Goal: Information Seeking & Learning: Learn about a topic

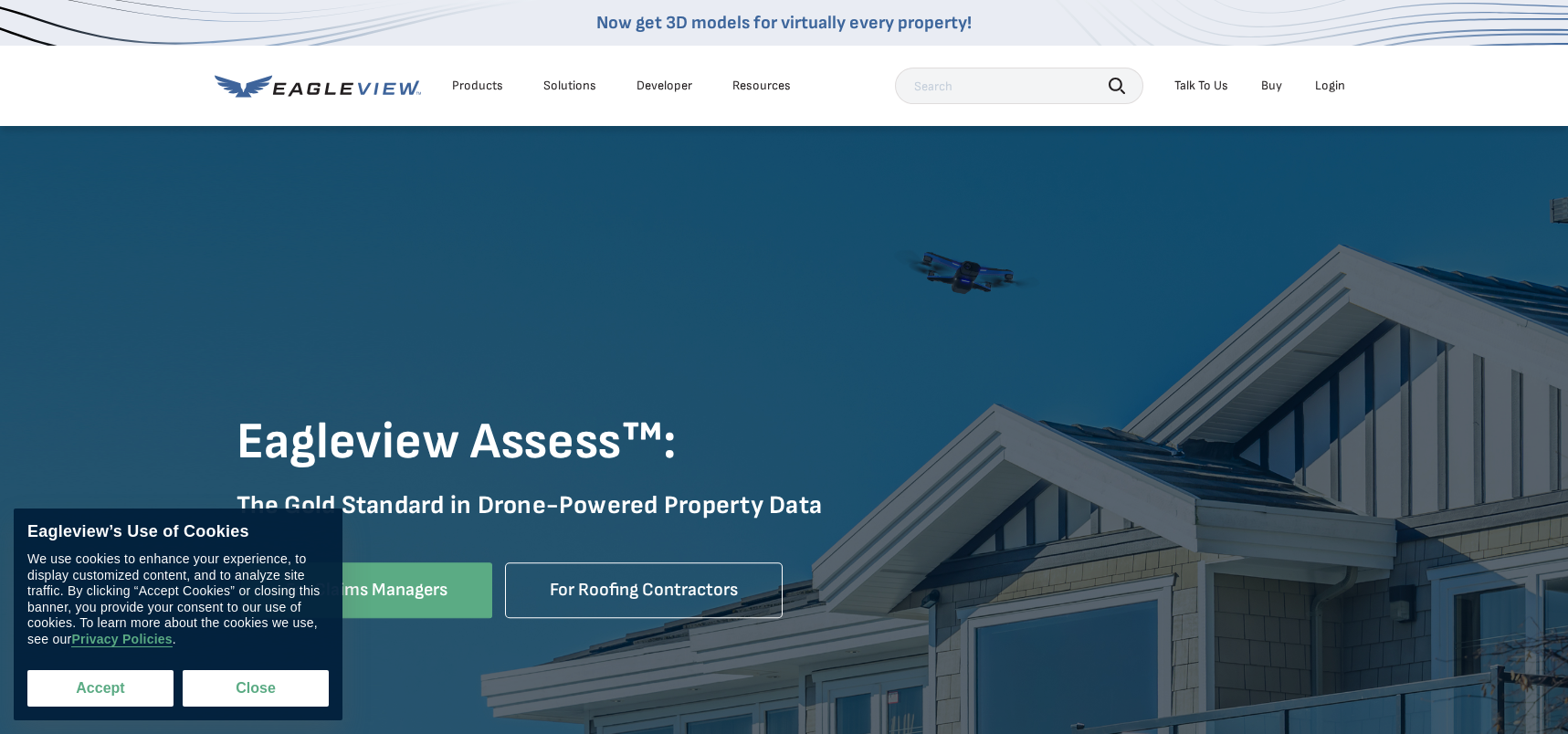
click at [131, 695] on button "Accept" at bounding box center [101, 689] width 146 height 37
checkbox input "true"
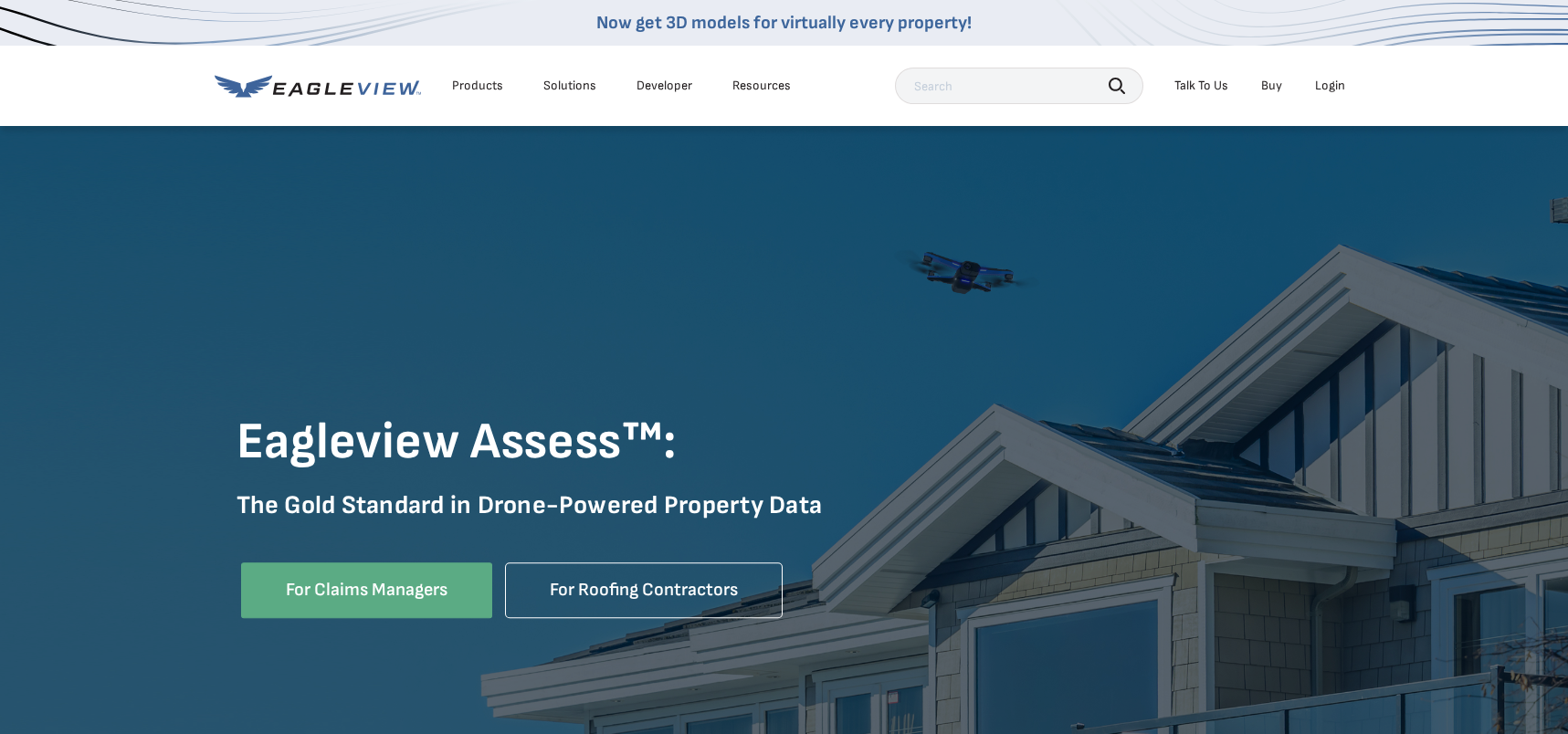
click at [481, 85] on div "Products" at bounding box center [477, 86] width 51 height 17
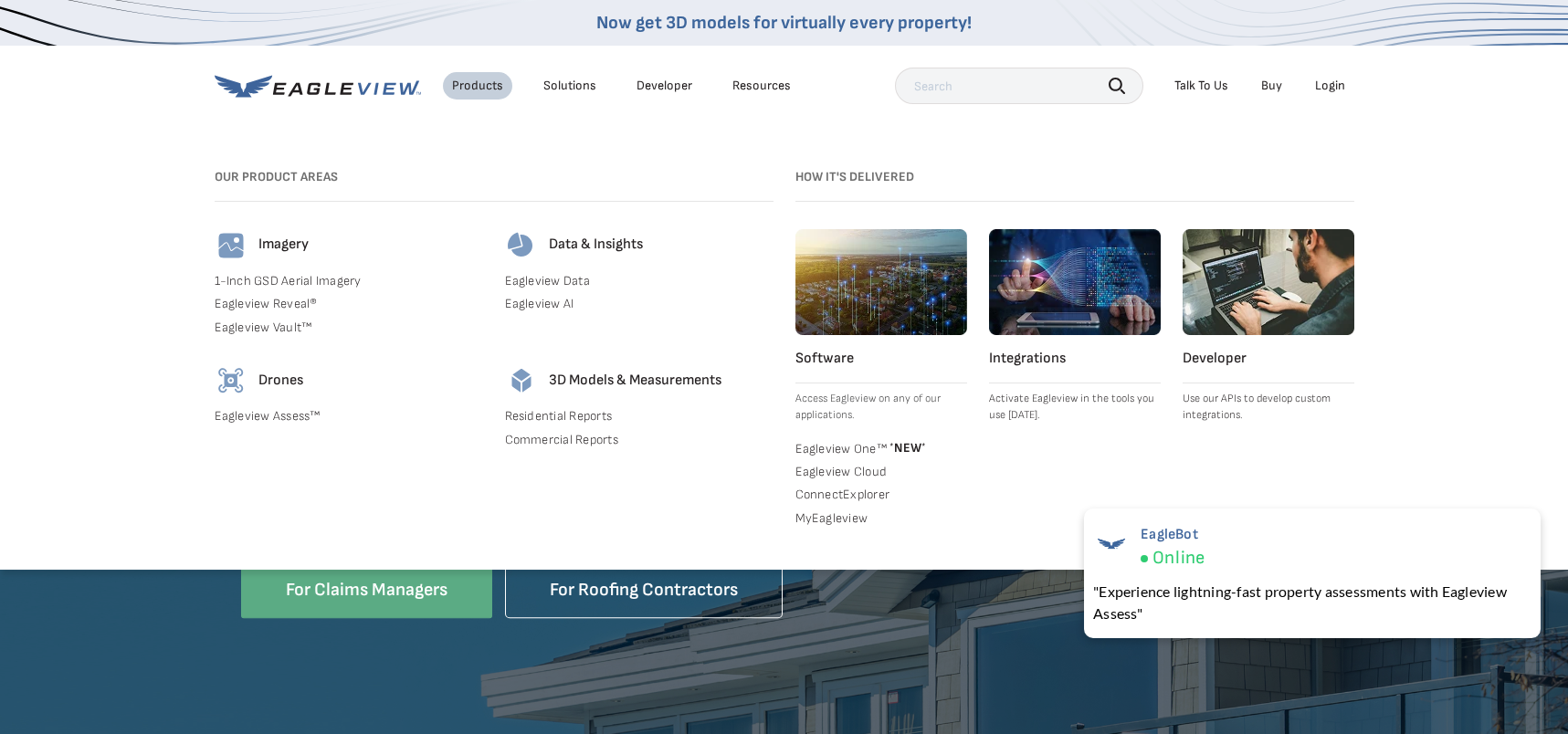
click at [560, 87] on div "Solutions" at bounding box center [569, 86] width 53 height 17
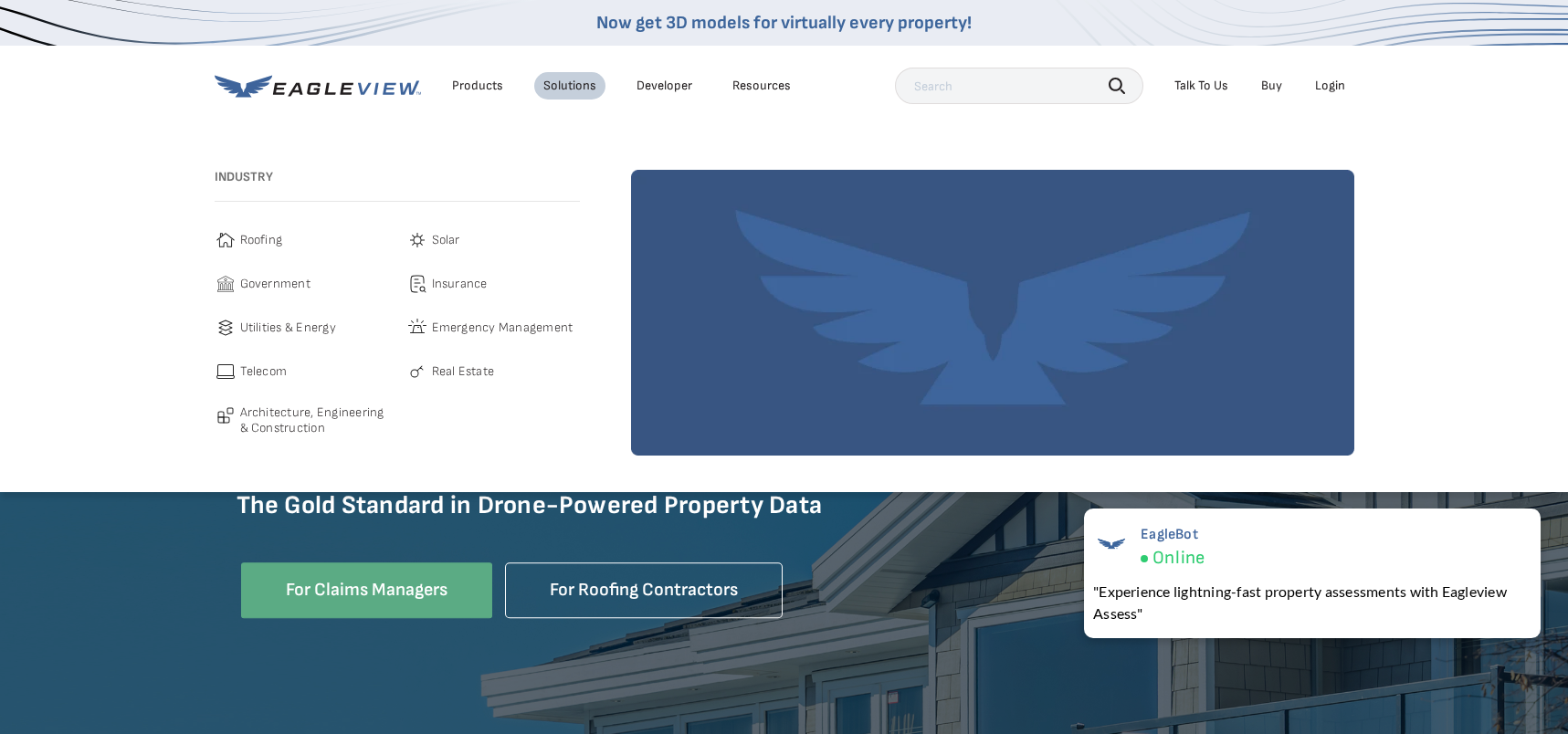
click at [670, 80] on link "Developer" at bounding box center [664, 86] width 55 height 17
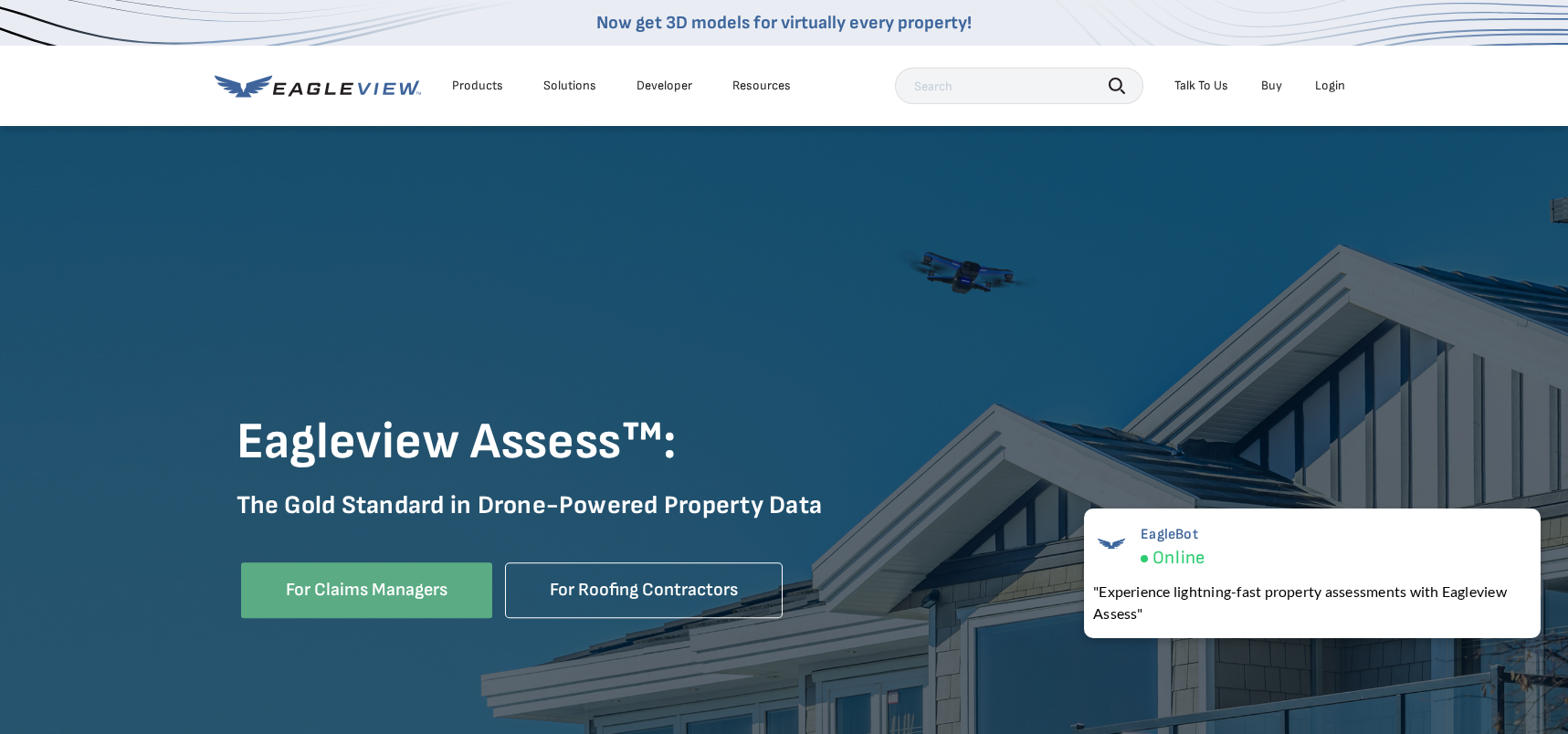
click at [460, 81] on div "Products" at bounding box center [477, 86] width 51 height 17
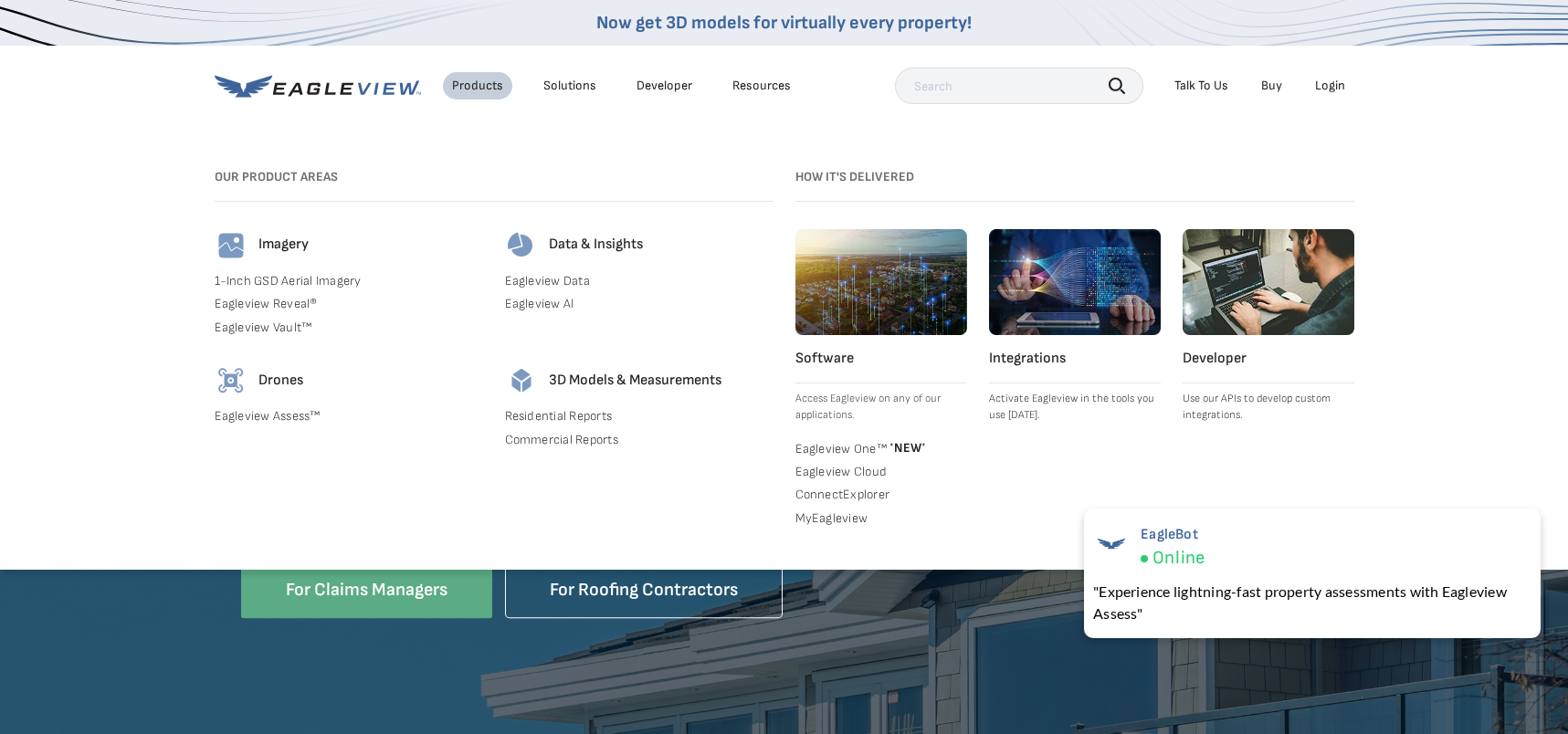
click at [547, 273] on link "Eagleview Data" at bounding box center [638, 281] width 268 height 17
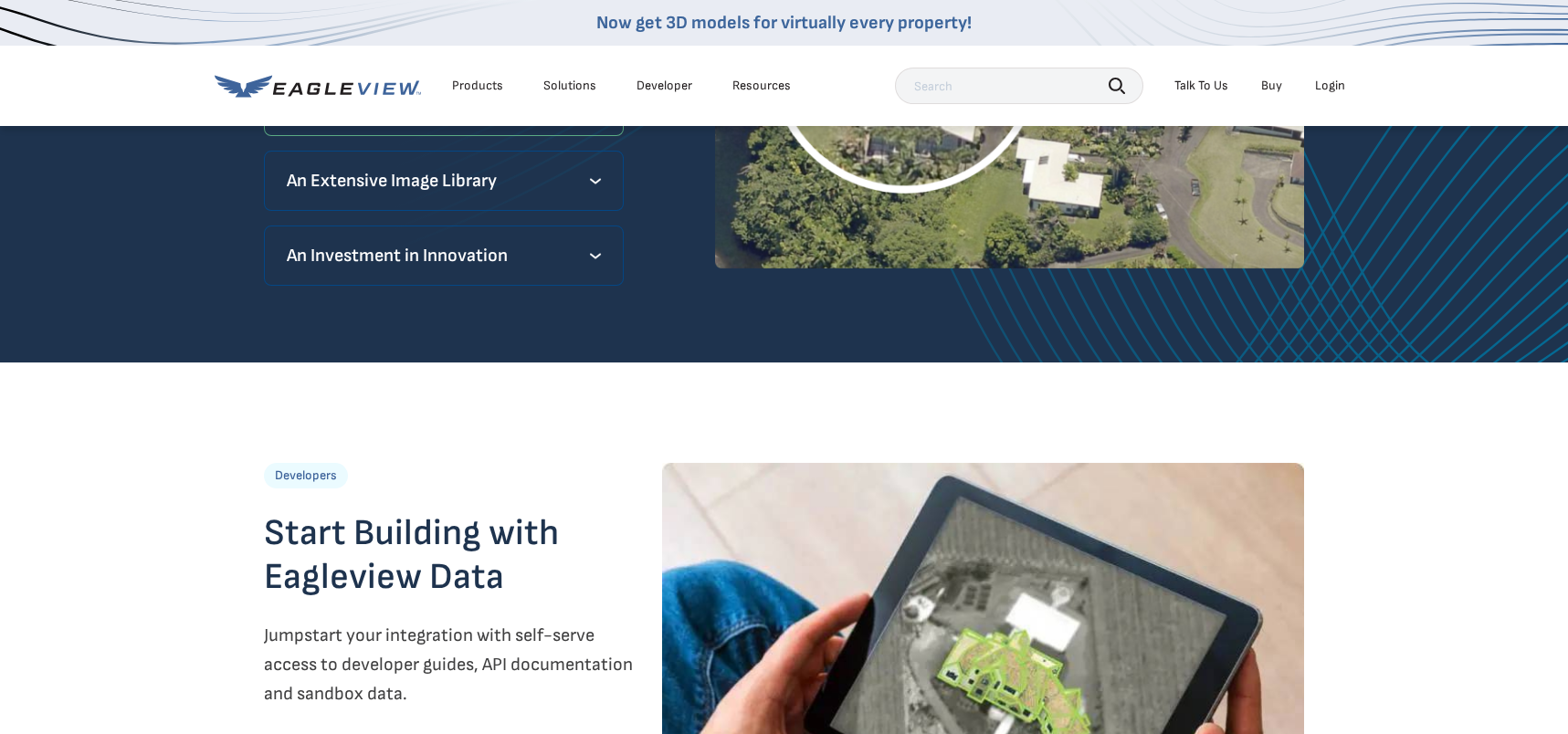
scroll to position [2190, 0]
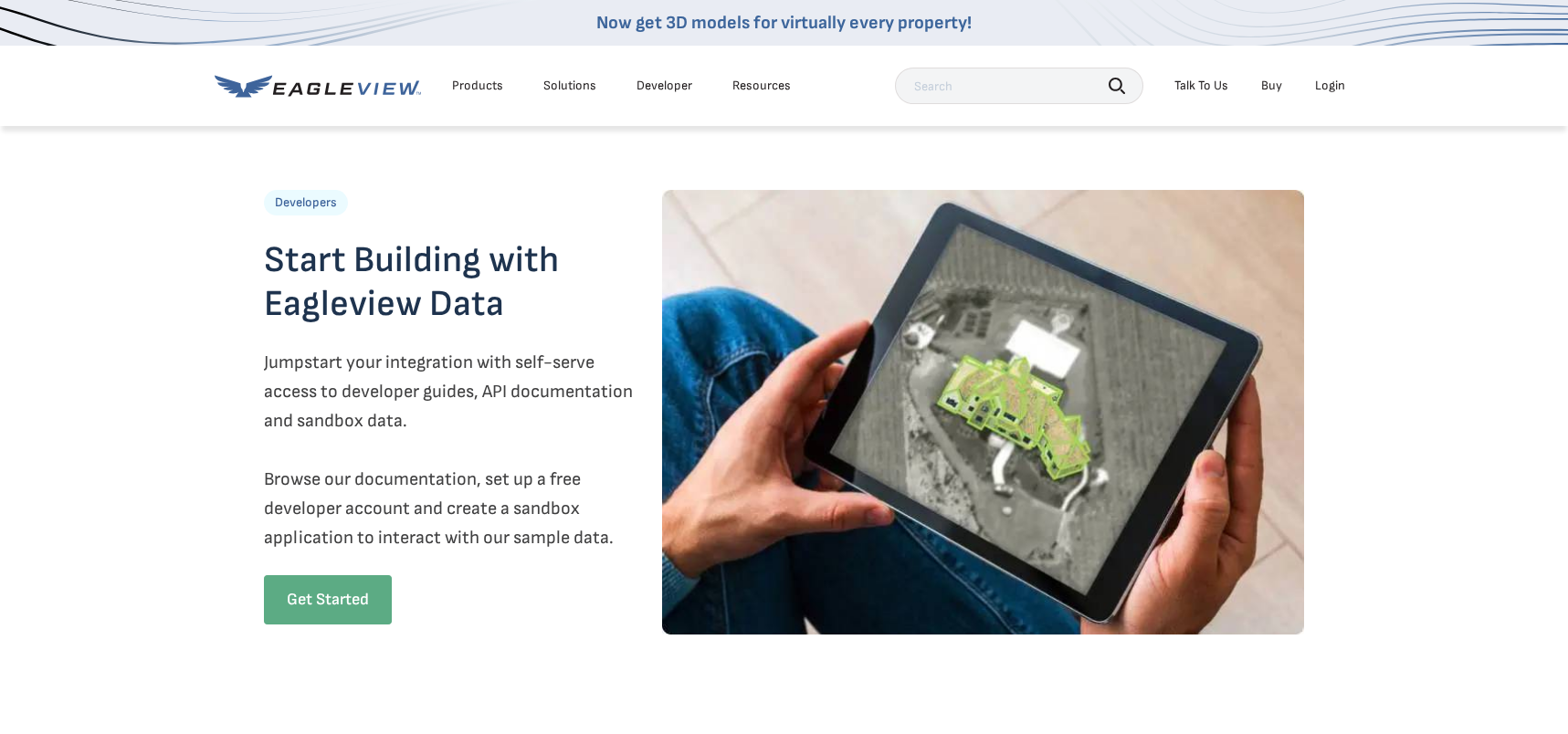
click at [359, 587] on link "Get Started" at bounding box center [327, 599] width 128 height 49
click at [567, 89] on div "Solutions" at bounding box center [569, 86] width 53 height 17
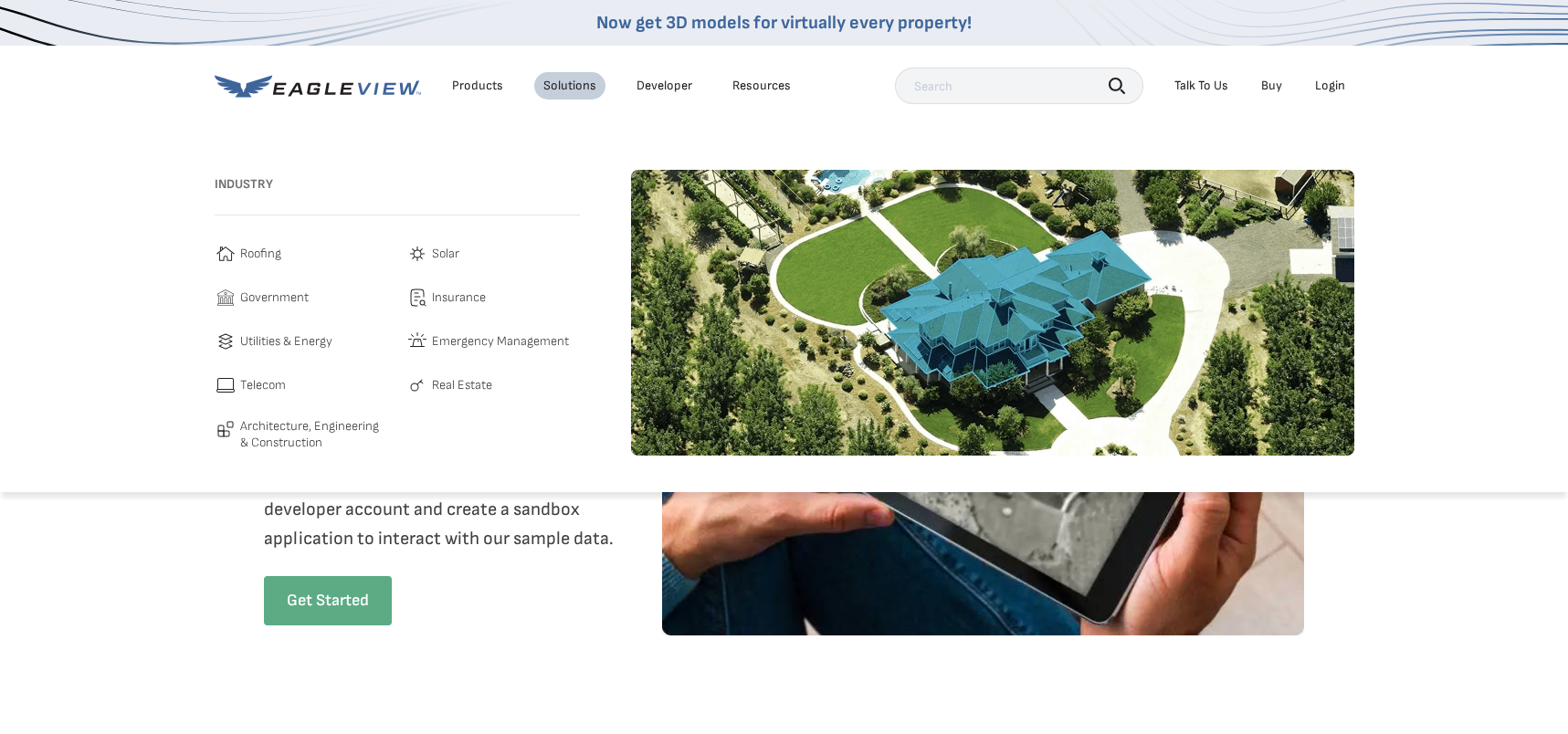
click at [254, 254] on span "Roofing" at bounding box center [260, 254] width 42 height 22
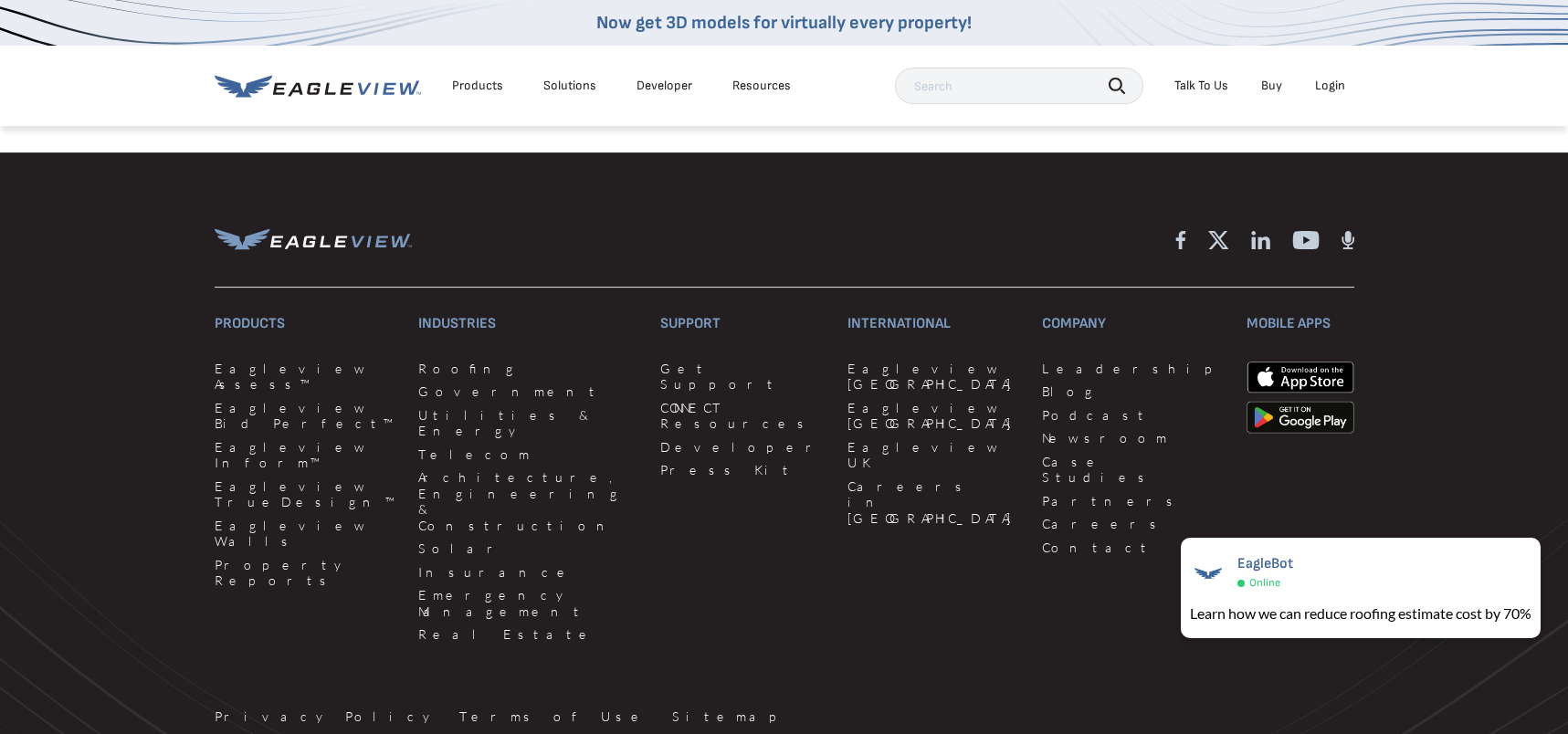
scroll to position [5202, 0]
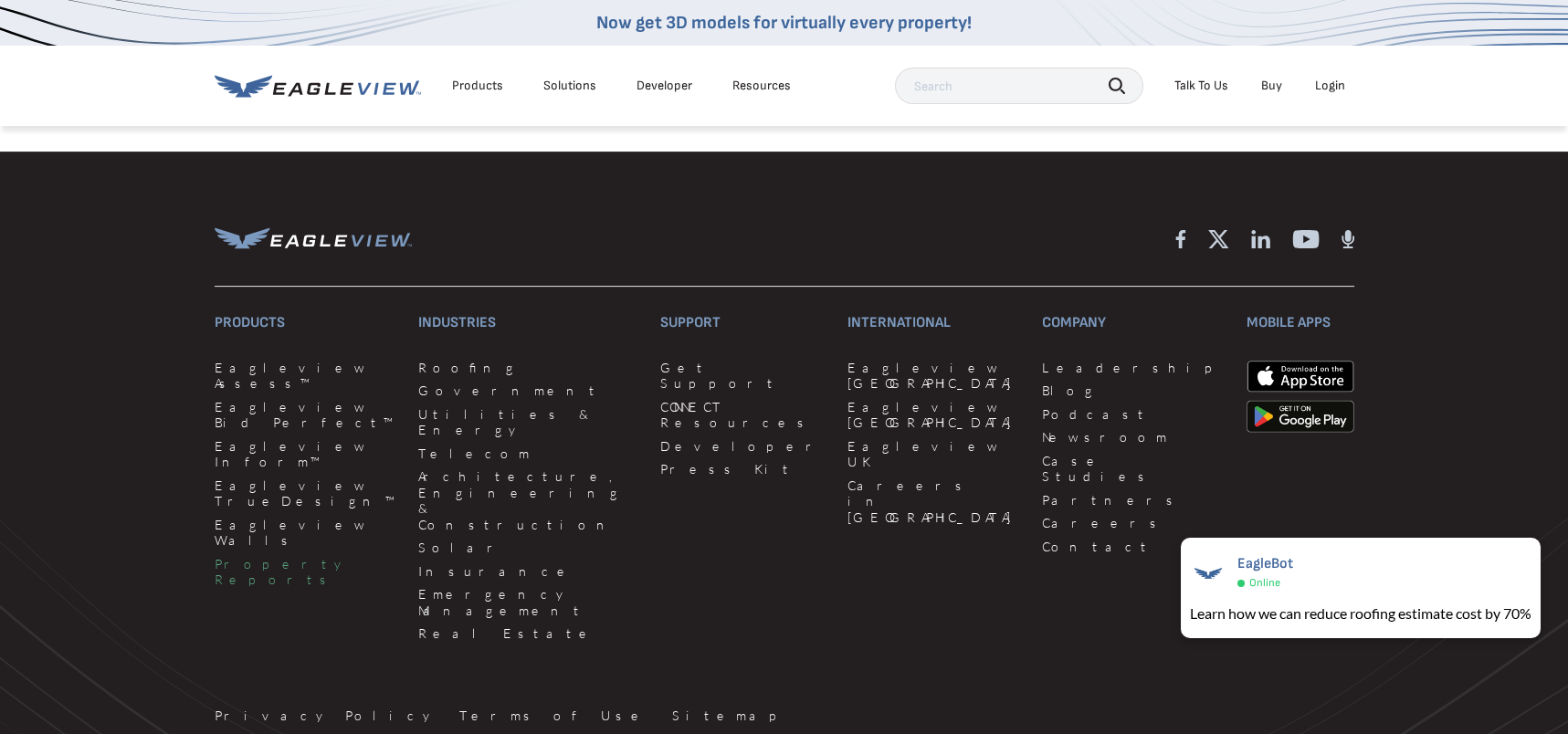
click at [296, 556] on link "Property Reports" at bounding box center [305, 572] width 182 height 32
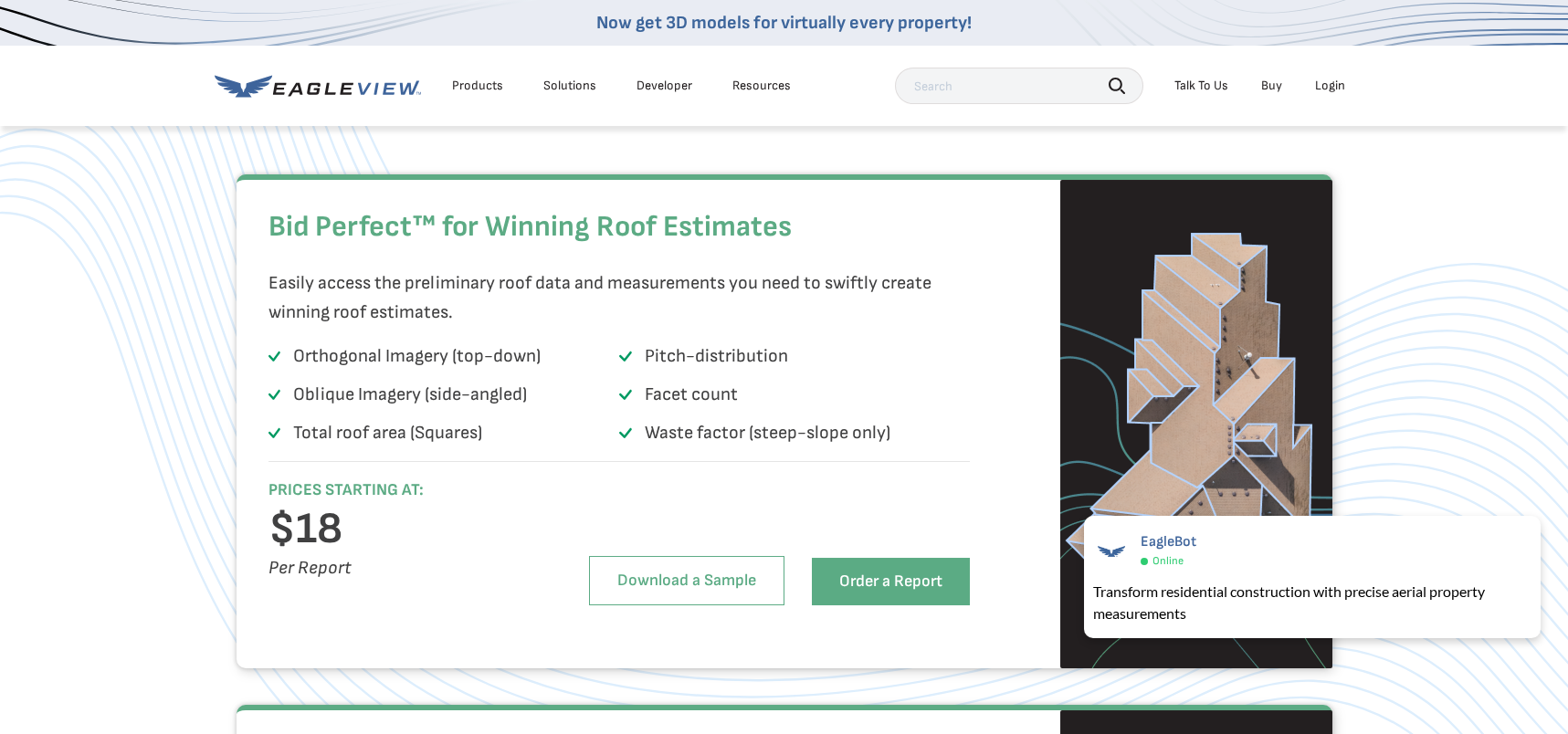
scroll to position [1277, 0]
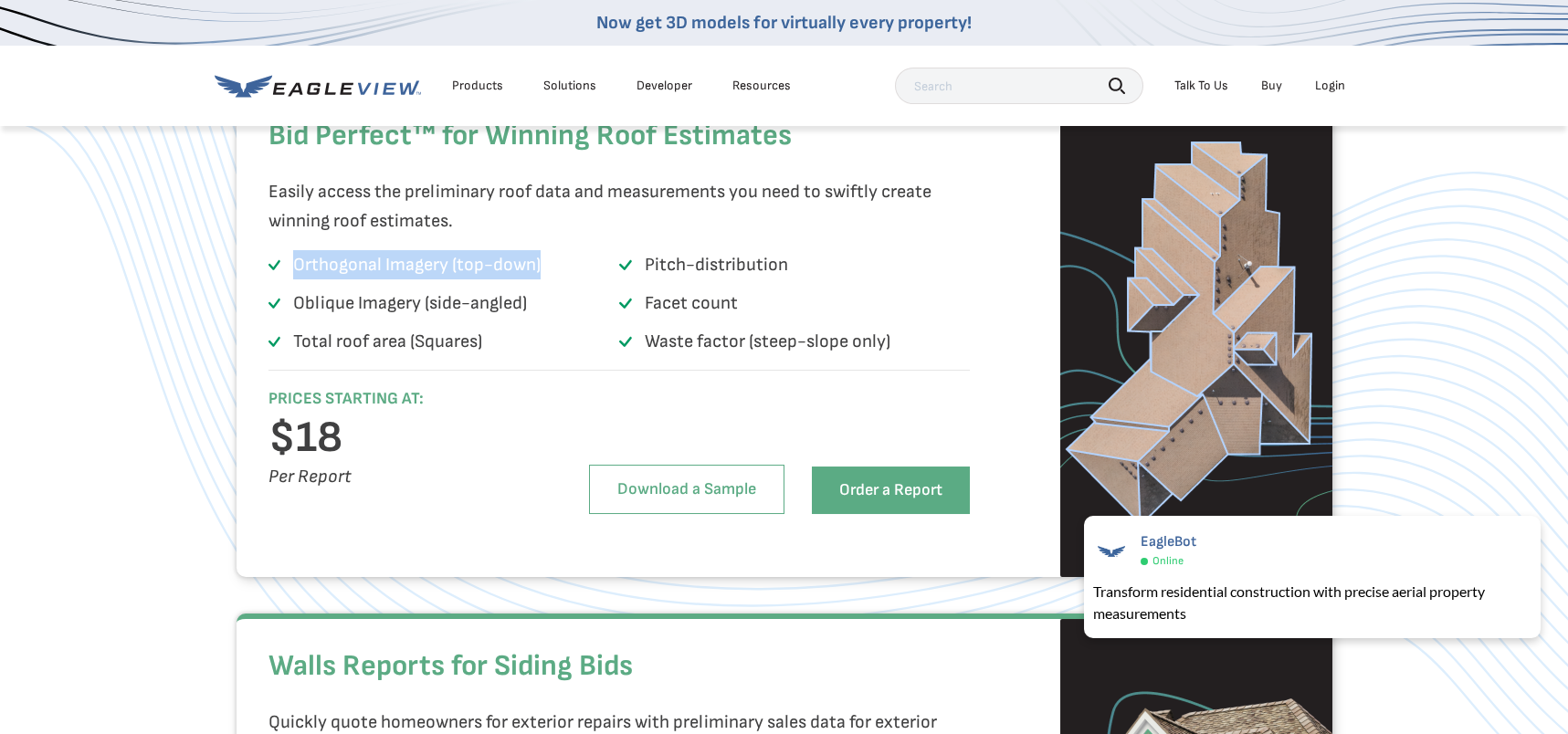
drag, startPoint x: 292, startPoint y: 302, endPoint x: 546, endPoint y: 297, distance: 254.0
click at [546, 287] on li "Orthogonal Imagery (top-down)" at bounding box center [444, 268] width 350 height 37
drag, startPoint x: 524, startPoint y: 341, endPoint x: 289, endPoint y: 338, distance: 235.0
click at [289, 325] on li "Oblique Imagery (side-angled)" at bounding box center [444, 307] width 350 height 37
drag, startPoint x: 296, startPoint y: 384, endPoint x: 386, endPoint y: 371, distance: 90.9
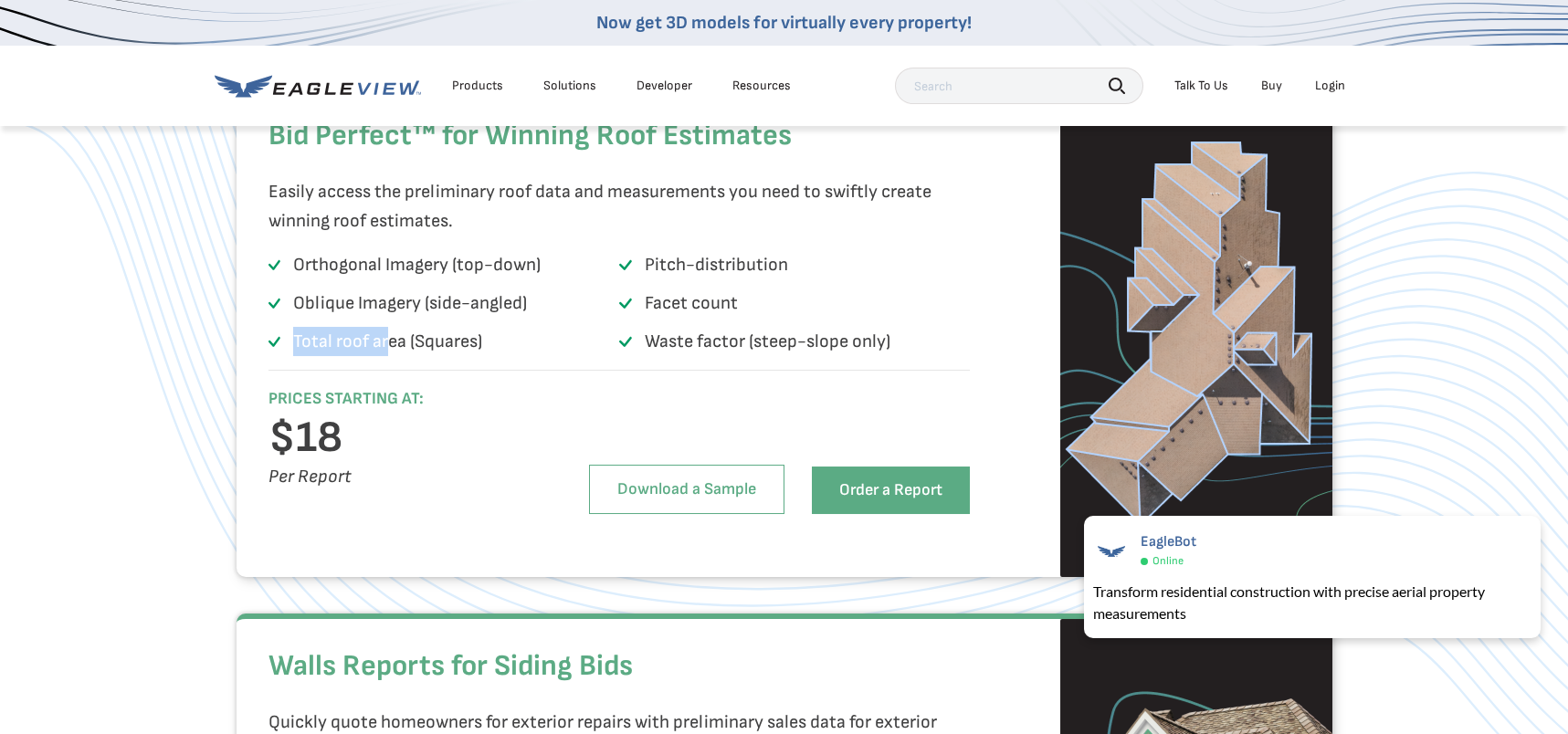
click at [386, 356] on p "Total roof area (Squares)" at bounding box center [387, 341] width 189 height 30
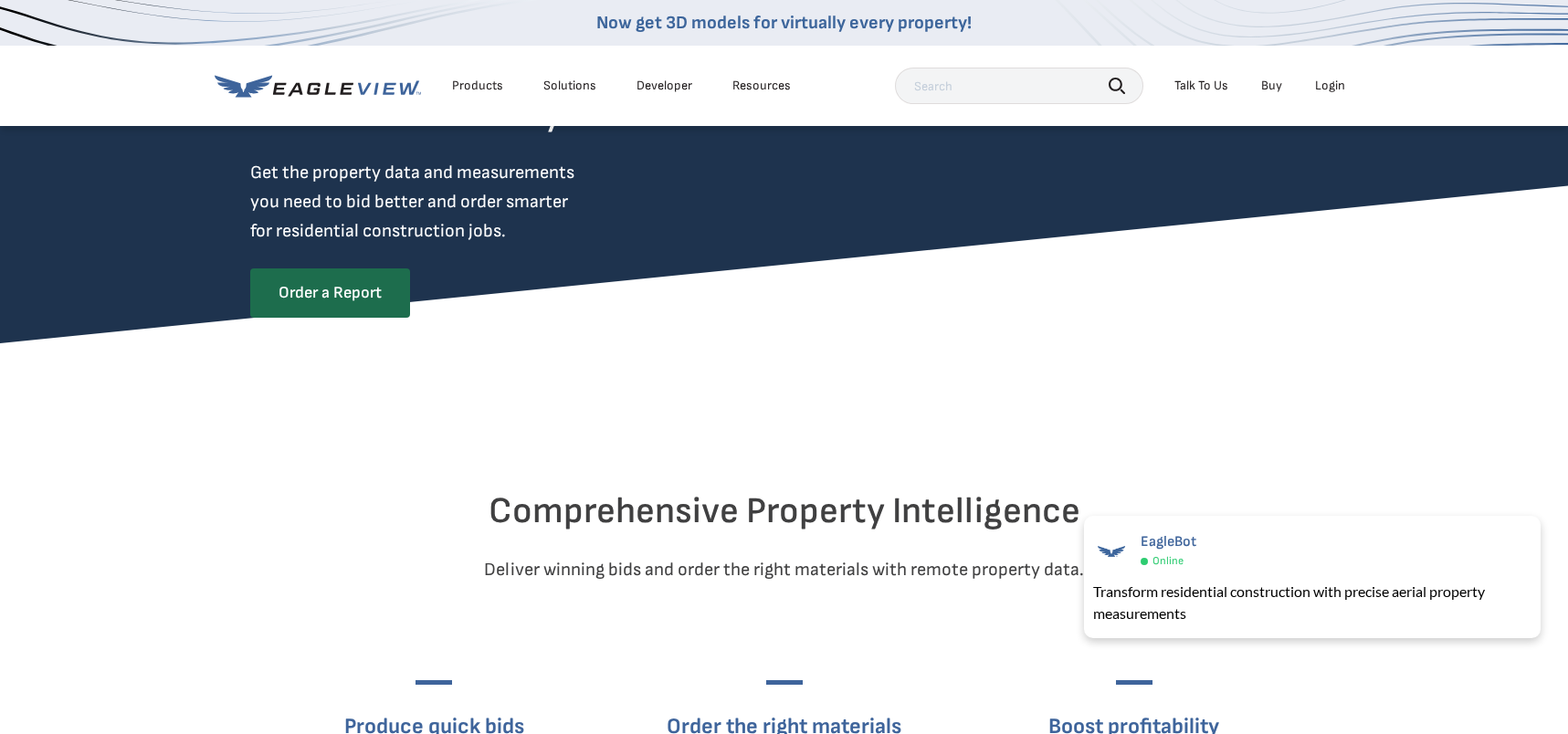
scroll to position [0, 0]
